Goal: Navigation & Orientation: Find specific page/section

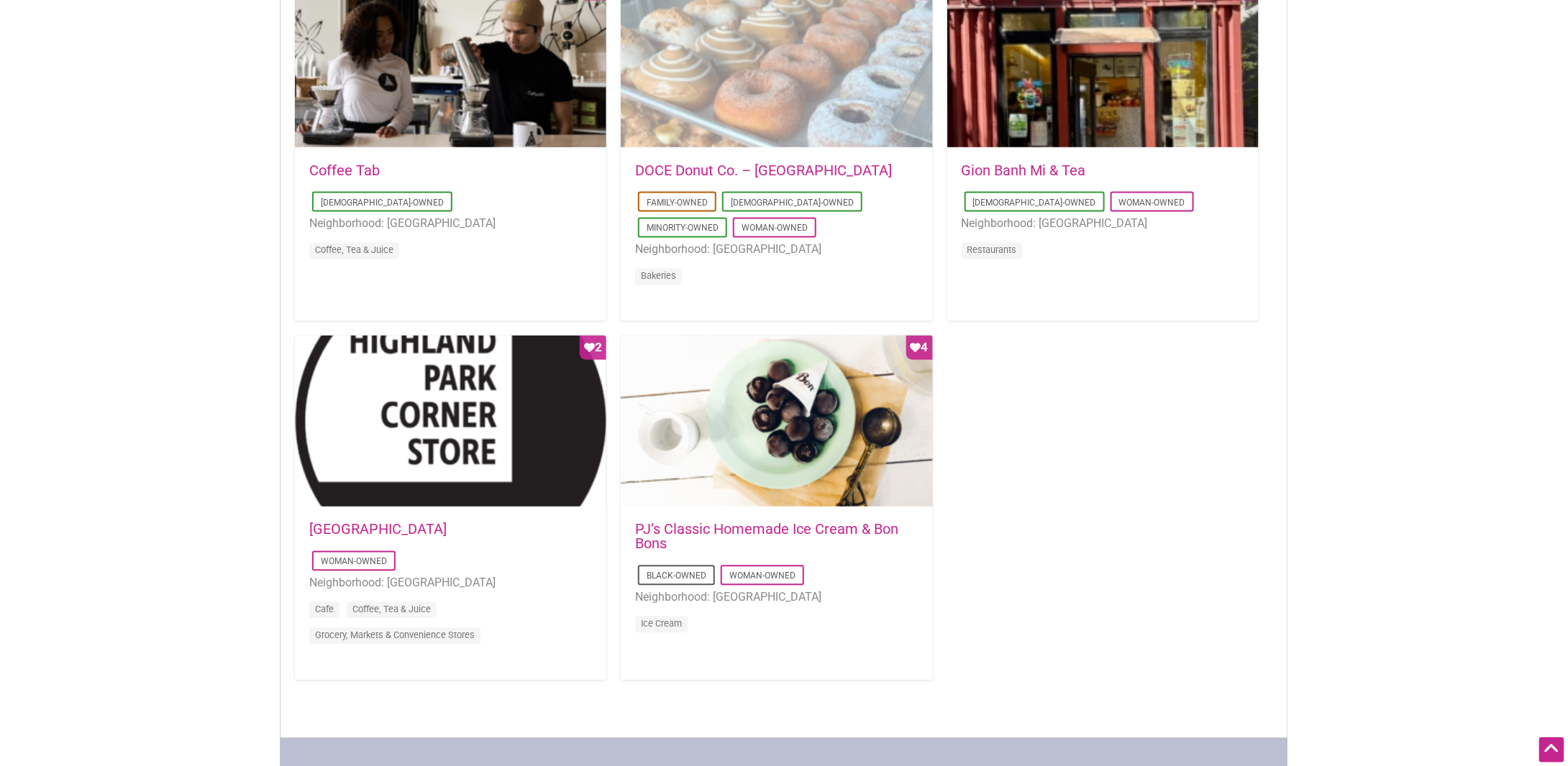
scroll to position [1150, 0]
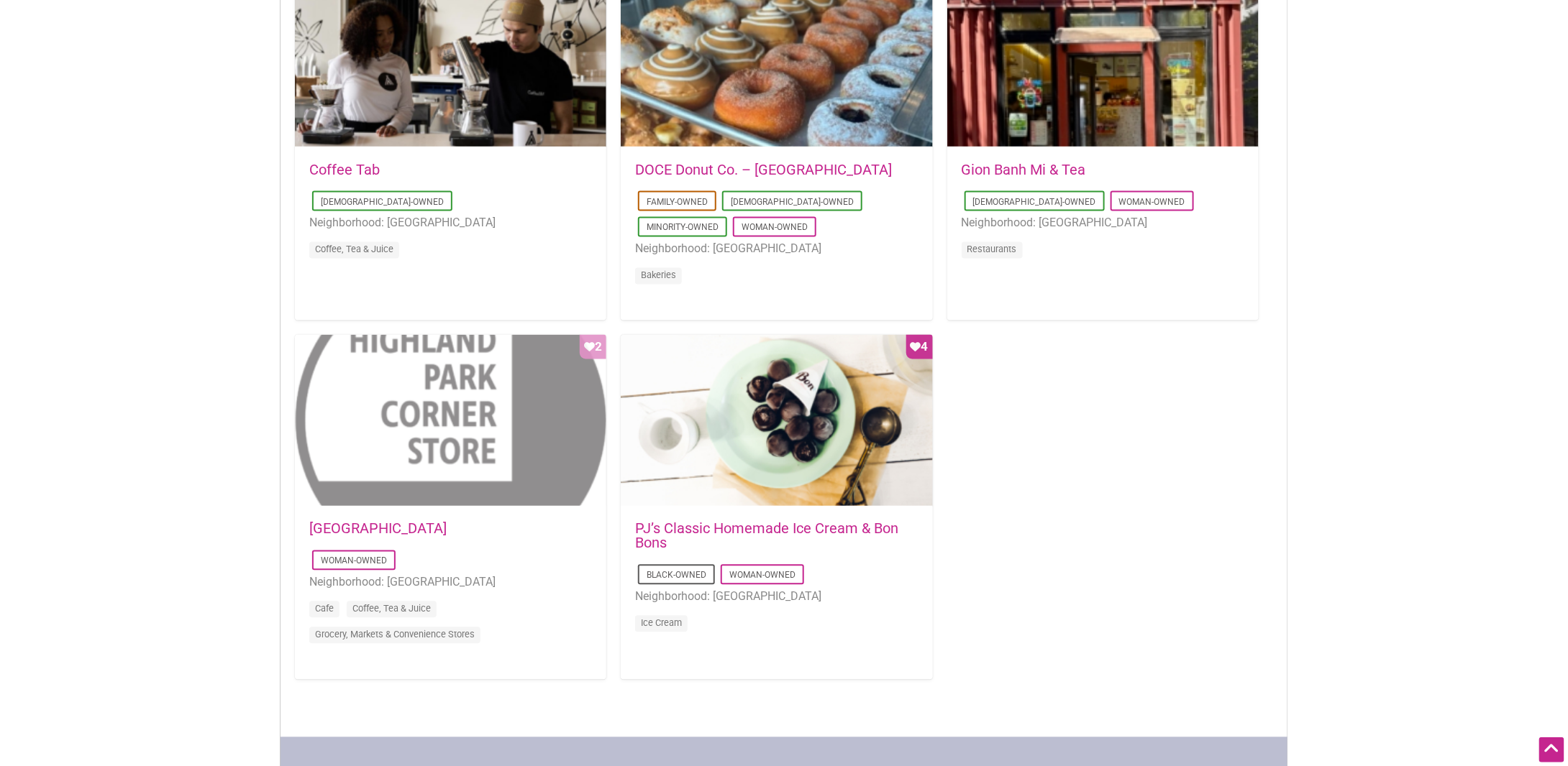
click at [443, 444] on div "Favorite Count 2" at bounding box center [451, 420] width 311 height 172
